Goal: Check status: Check status

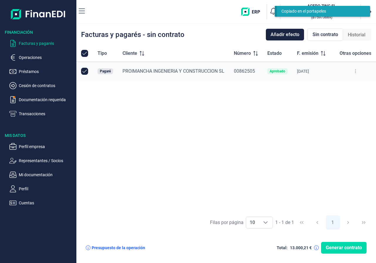
click at [357, 72] on button at bounding box center [355, 71] width 11 height 9
click at [244, 169] on div "Tipo Cliente Número Estado F. emisión F. vencimiento Nominal (€) Otras opciones…" at bounding box center [226, 128] width 300 height 167
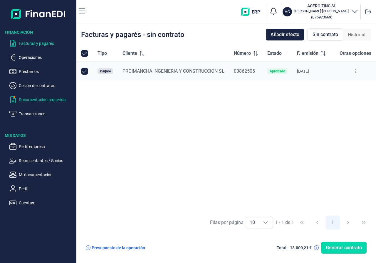
click at [53, 100] on p "Documentación requerida" at bounding box center [46, 99] width 55 height 7
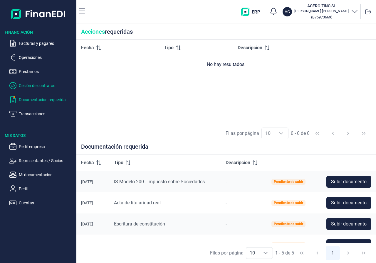
click at [28, 84] on p "Cesión de contratos" at bounding box center [46, 85] width 55 height 7
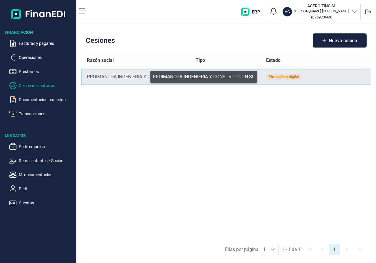
click at [146, 75] on div "PROIMANCHA INGENIERIA Y CONSTRUCCION SL" at bounding box center [136, 76] width 99 height 7
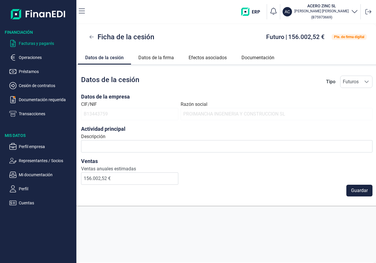
click at [31, 44] on p "Facturas y pagarés" at bounding box center [46, 43] width 55 height 7
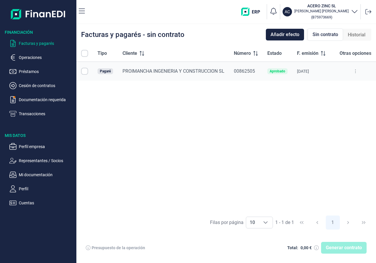
checkbox input "true"
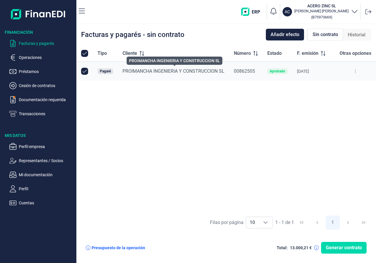
click at [214, 70] on span "PROIMANCHA INGENIERIA Y CONSTRUCCION SL" at bounding box center [173, 71] width 102 height 6
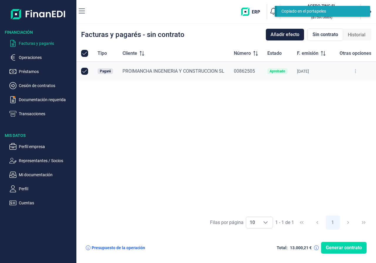
click at [355, 68] on button at bounding box center [355, 71] width 11 height 9
click at [336, 84] on span "Ver detalle del pagaré" at bounding box center [327, 86] width 39 height 6
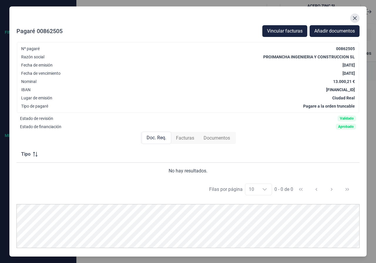
click at [355, 18] on icon "Close" at bounding box center [355, 18] width 4 height 4
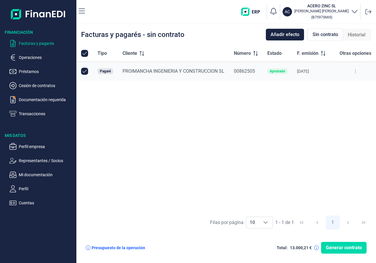
click at [325, 35] on span "Sin contrato" at bounding box center [326, 34] width 26 height 7
click at [360, 35] on span "Historial" at bounding box center [357, 34] width 18 height 7
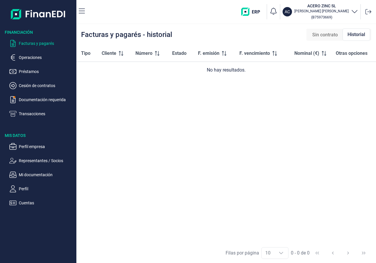
click at [336, 35] on span "Sin contrato" at bounding box center [325, 34] width 26 height 7
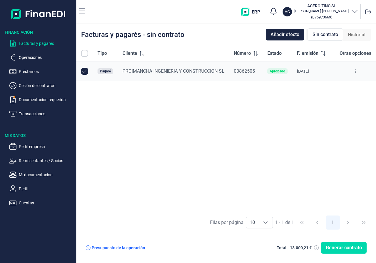
checkbox input "true"
click at [38, 58] on p "Operaciones" at bounding box center [46, 57] width 55 height 7
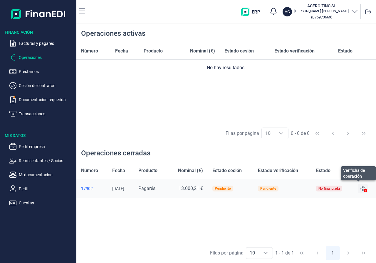
click at [364, 191] on icon at bounding box center [362, 189] width 5 height 5
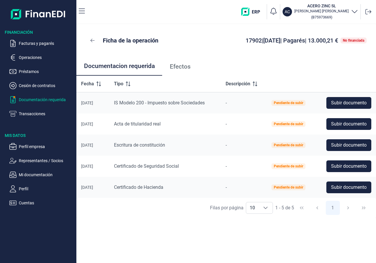
click at [29, 101] on p "Documentación requerida" at bounding box center [46, 99] width 55 height 7
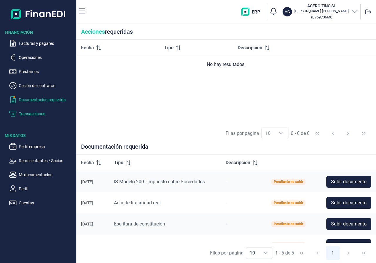
click at [25, 113] on p "Transacciones" at bounding box center [46, 113] width 55 height 7
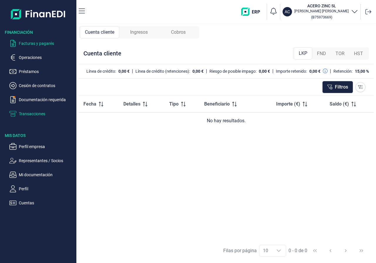
click at [33, 43] on p "Facturas y pagarés" at bounding box center [46, 43] width 55 height 7
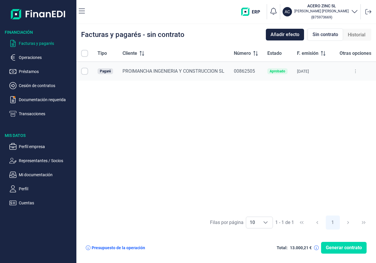
checkbox input "true"
